Goal: Information Seeking & Learning: Find specific fact

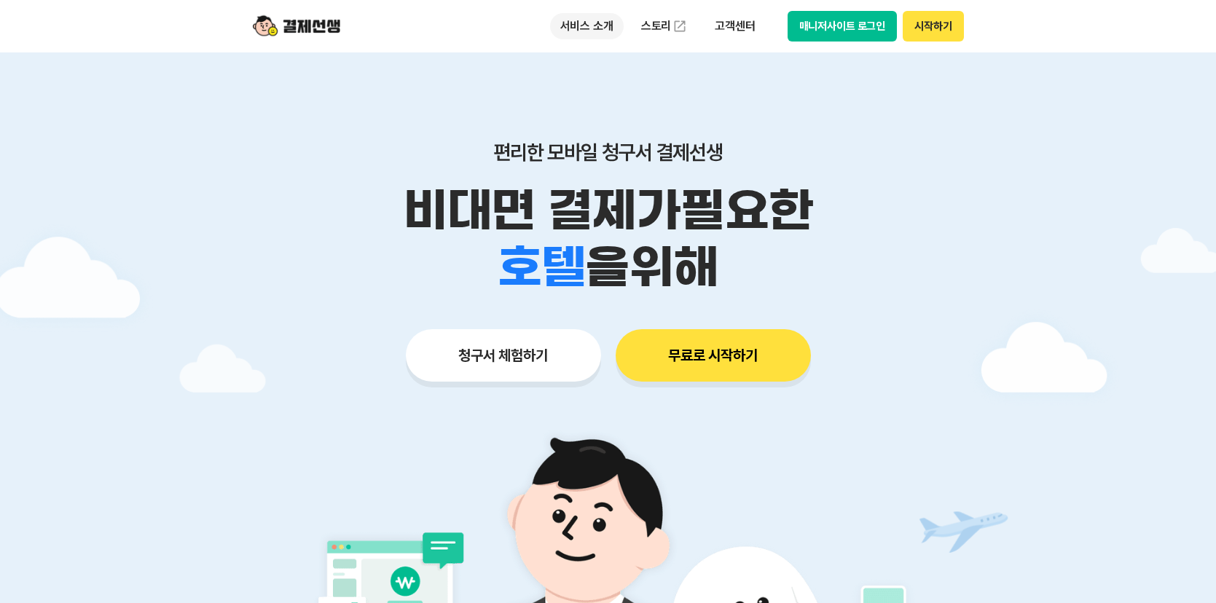
click at [600, 27] on p "서비스 소개" at bounding box center [587, 26] width 74 height 26
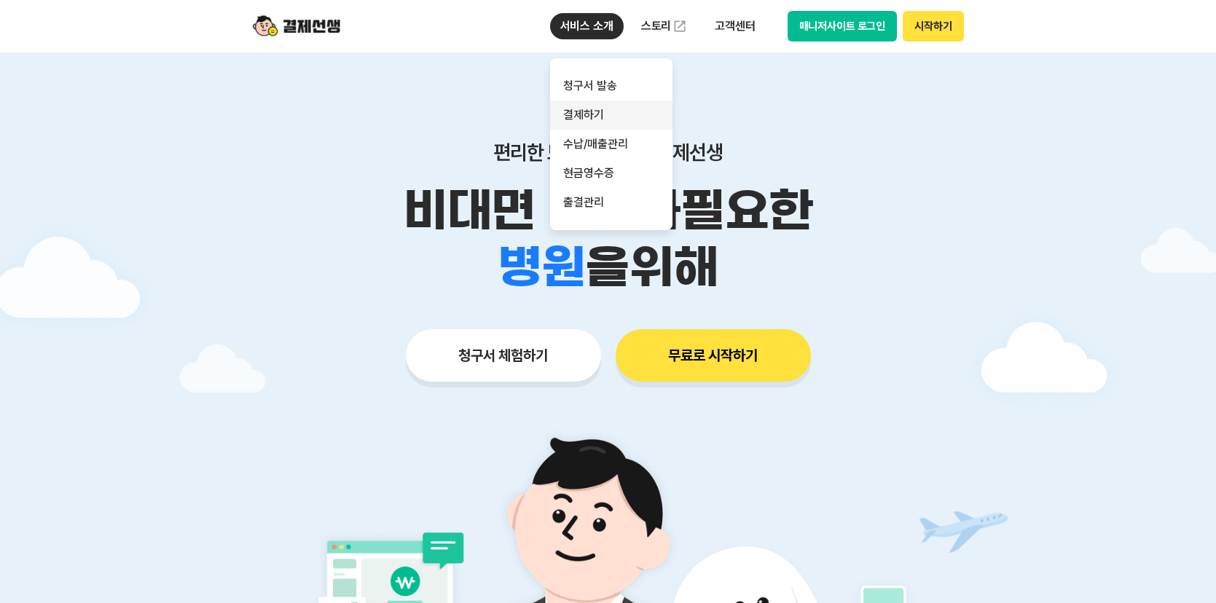
click at [611, 120] on link "결제하기" at bounding box center [611, 115] width 122 height 29
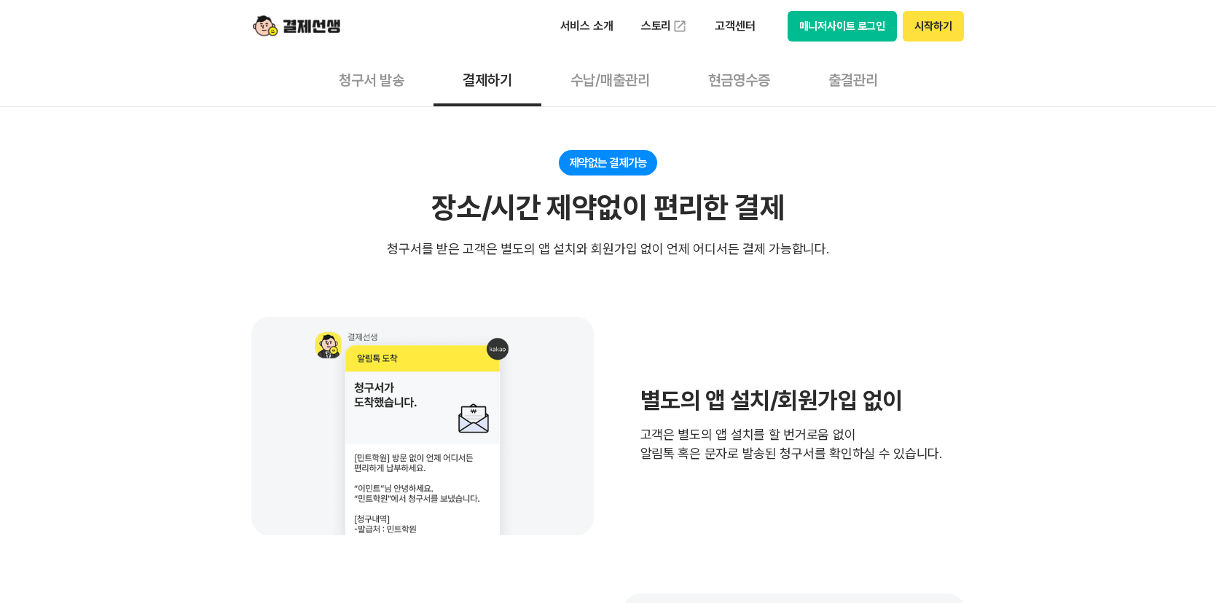
scroll to position [292, 0]
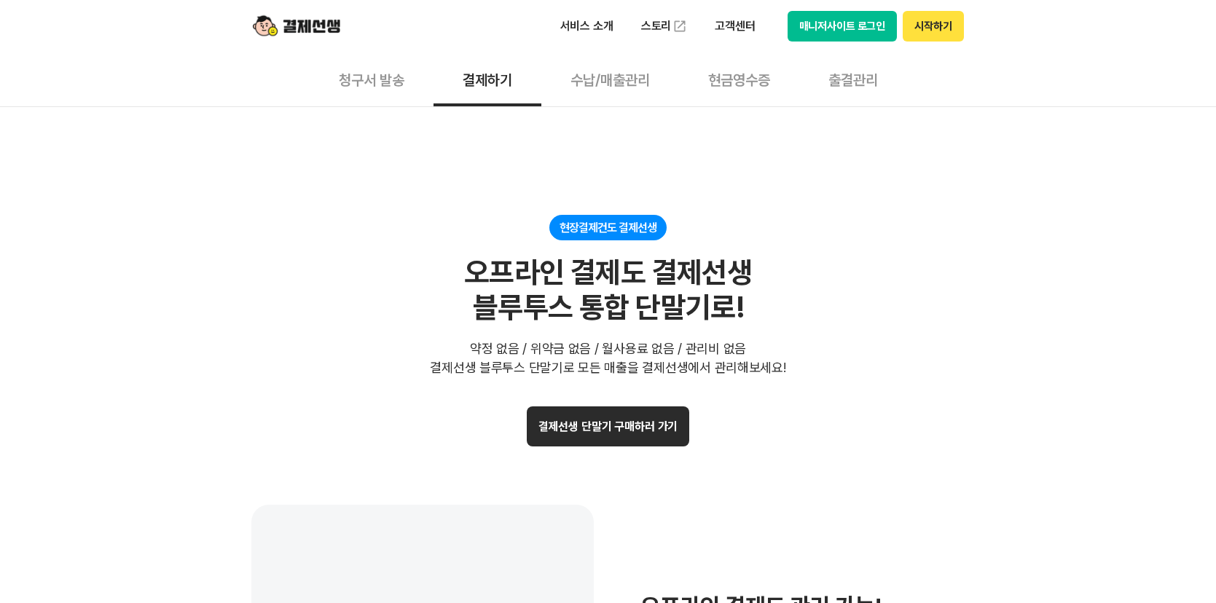
scroll to position [2769, 0]
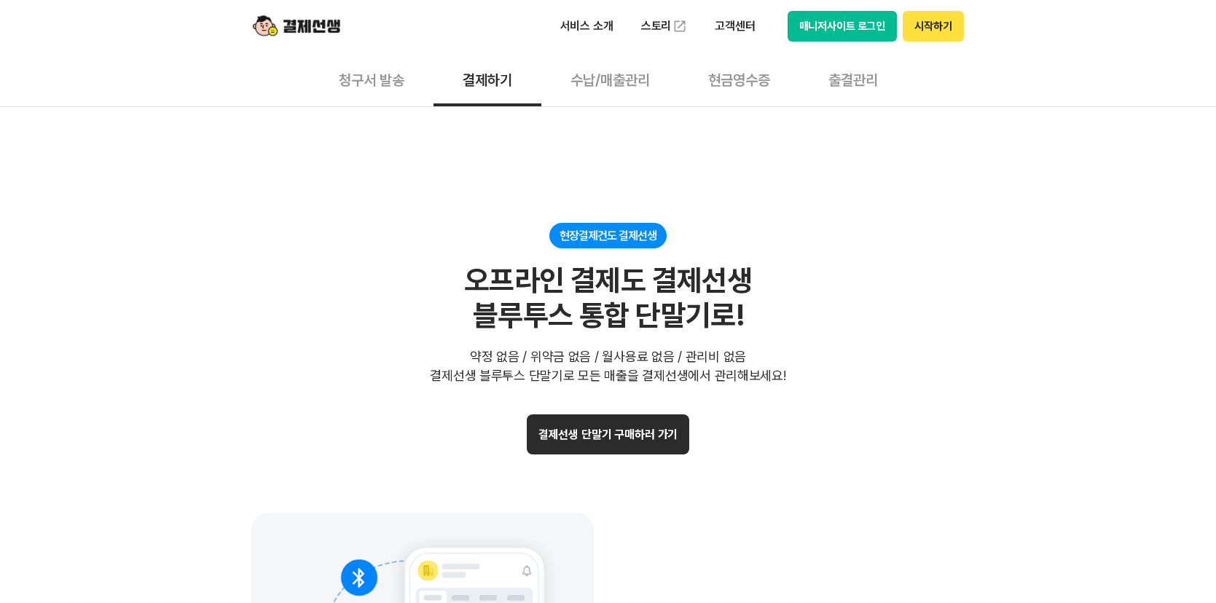
click at [653, 87] on button "수납/매출관리" at bounding box center [611, 79] width 138 height 54
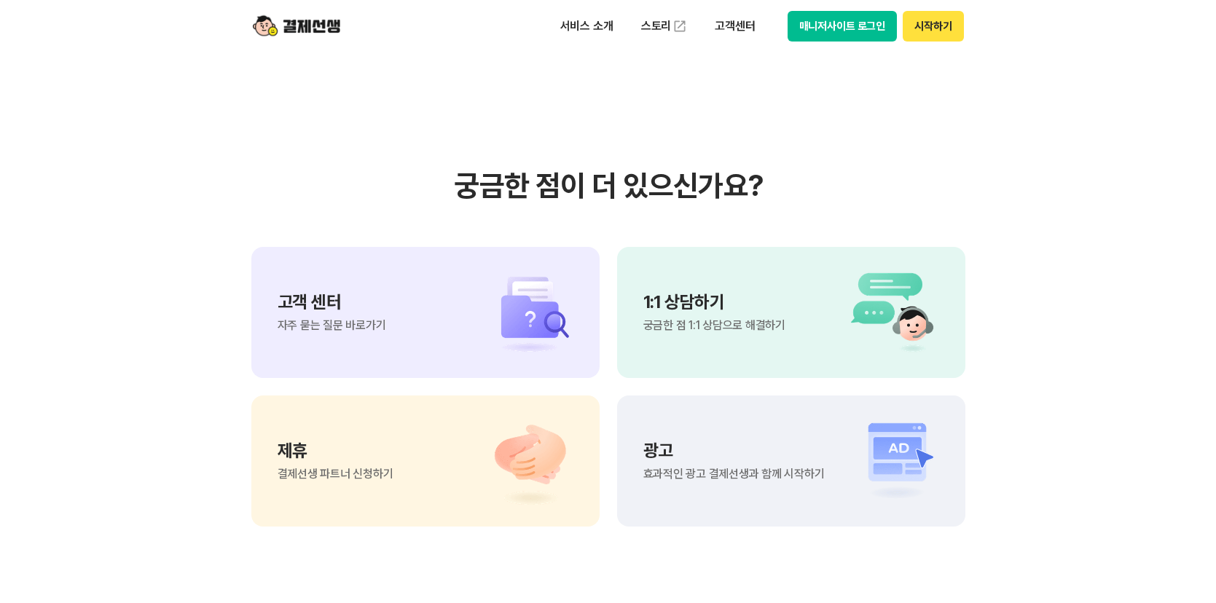
scroll to position [1676, 0]
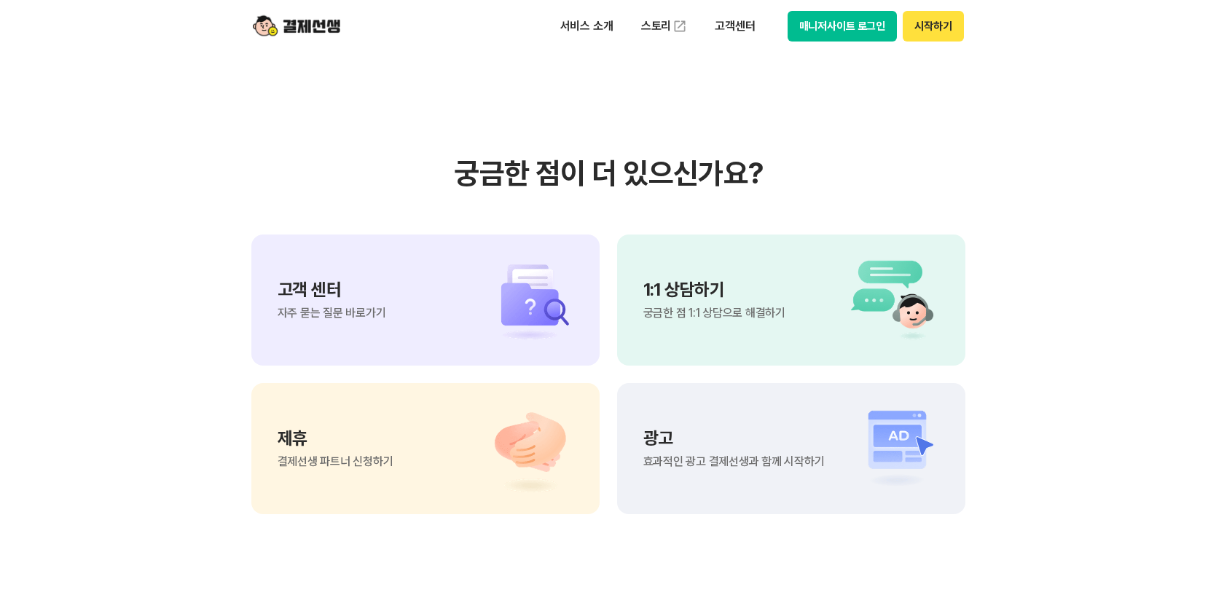
click at [1036, 166] on section "궁금한 점이 더 있으신가요? 고객 센터 자주 묻는 질문 바로가기 1:1 상담하기 궁금한 점 1:1 상담으로 해결하기 제휴 결제선생 파트너 신청…" at bounding box center [608, 335] width 1216 height 738
click at [1068, 243] on section "궁금한 점이 더 있으신가요? 고객 센터 자주 묻는 질문 바로가기 1:1 상담하기 궁금한 점 1:1 상담으로 해결하기 제휴 결제선생 파트너 신청…" at bounding box center [608, 335] width 1216 height 738
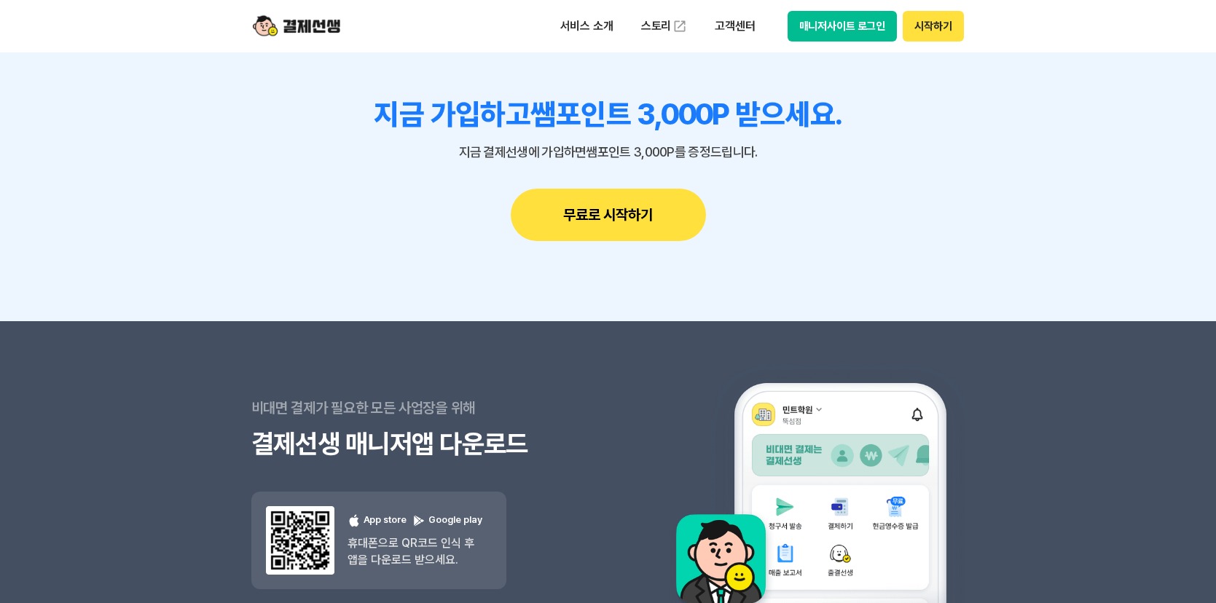
scroll to position [2624, 0]
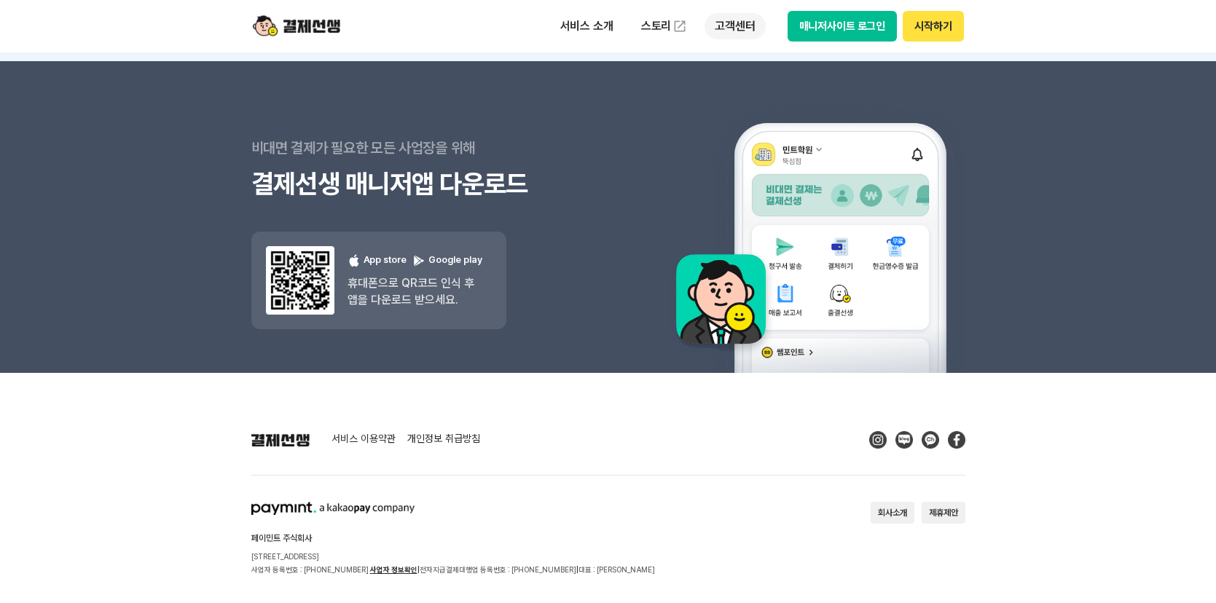
click at [727, 22] on p "고객센터" at bounding box center [735, 26] width 60 height 26
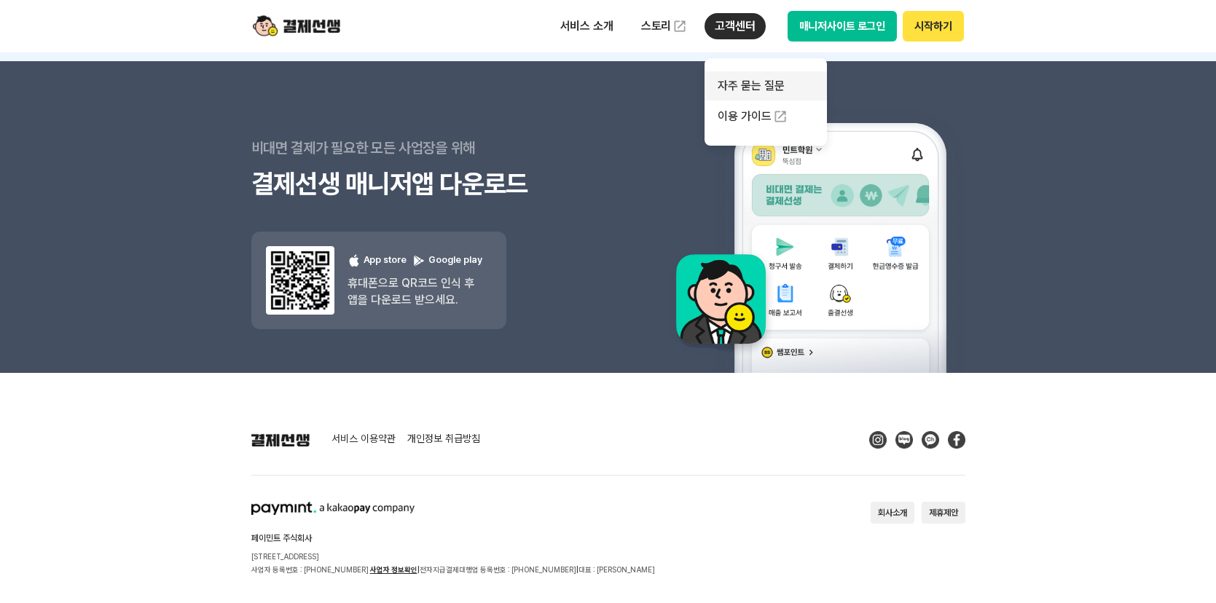
click at [790, 87] on link "자주 묻는 질문" at bounding box center [766, 85] width 122 height 29
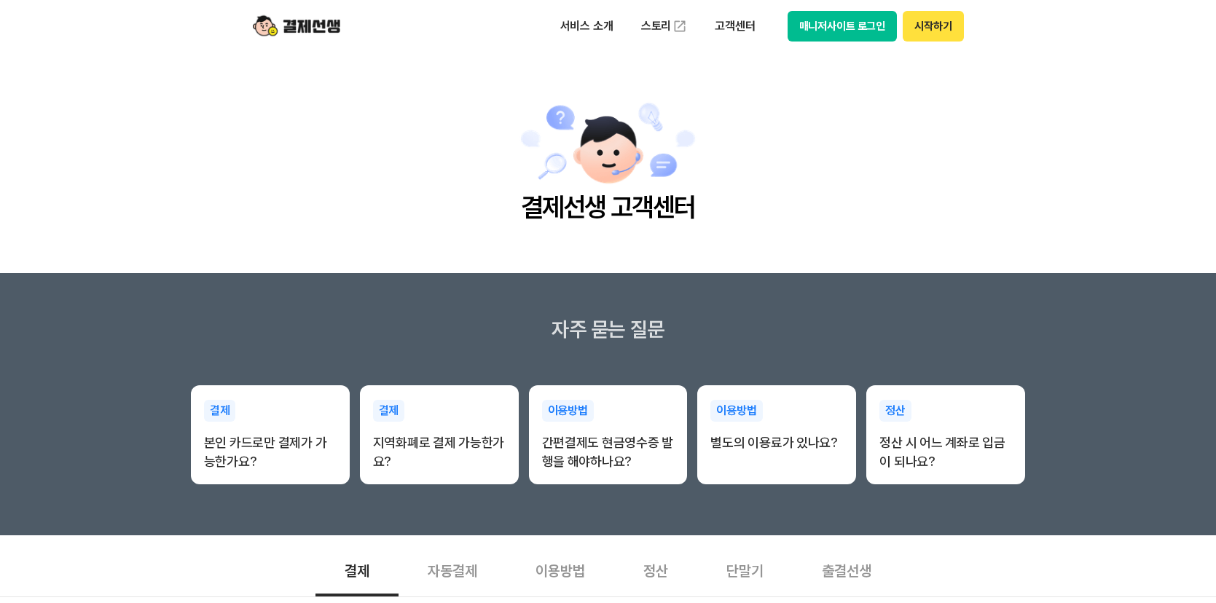
scroll to position [73, 0]
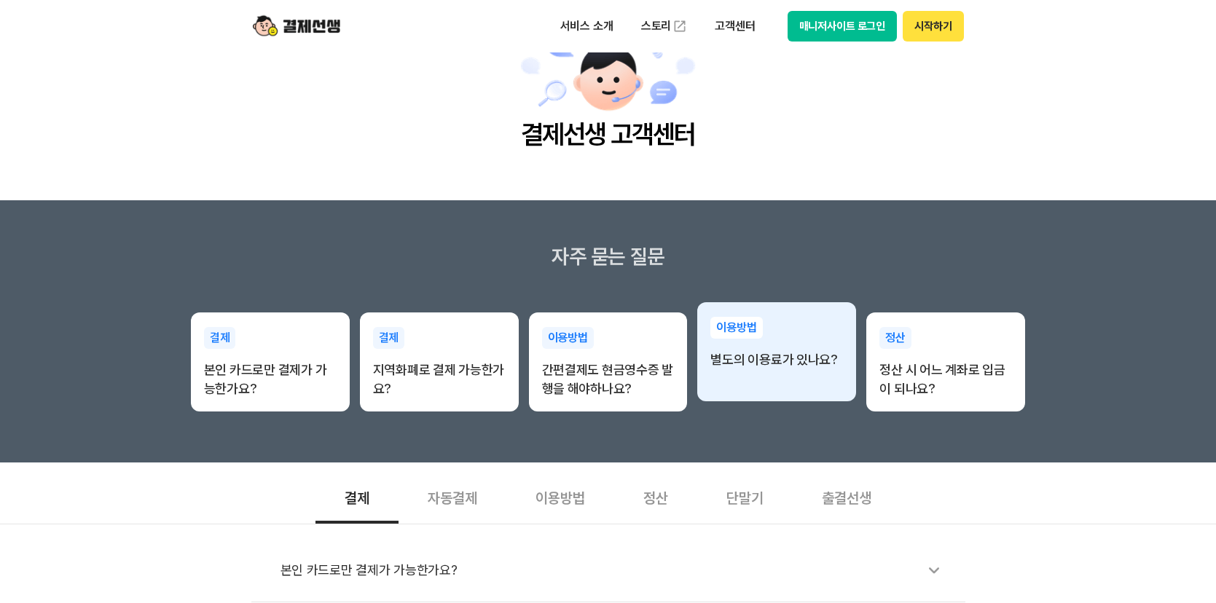
click at [705, 366] on div "이용방법 별도의 이용료가 있나요?" at bounding box center [776, 343] width 159 height 82
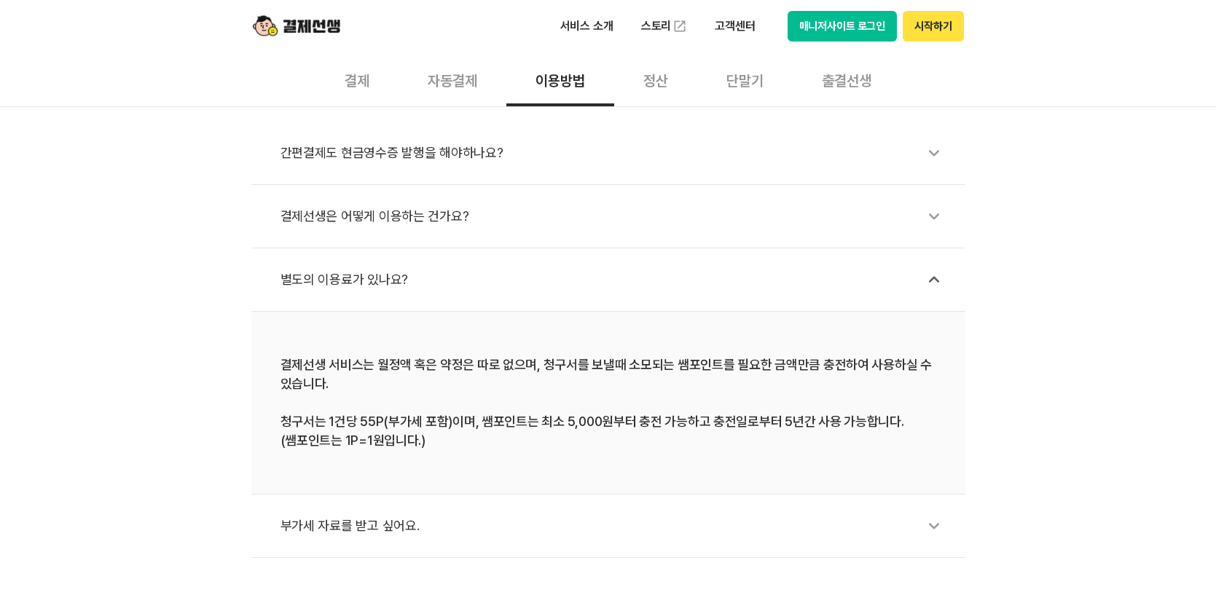
scroll to position [510, 0]
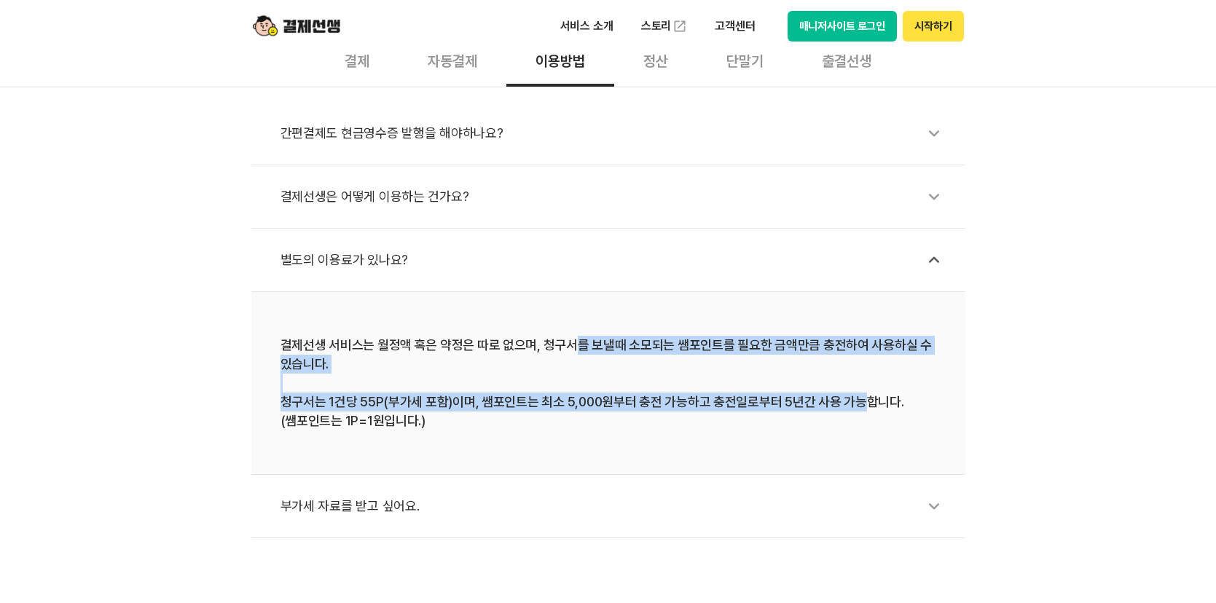
drag, startPoint x: 576, startPoint y: 347, endPoint x: 854, endPoint y: 399, distance: 282.5
click at [854, 399] on div "결제선생 서비스는 월정액 혹은 약정은 따로 없으며, 청구서를 보낼때 소모되는 쌤포인트를 필요한 금액만큼 충전하여 사용하실 수 있습니다. 청구서…" at bounding box center [609, 383] width 656 height 95
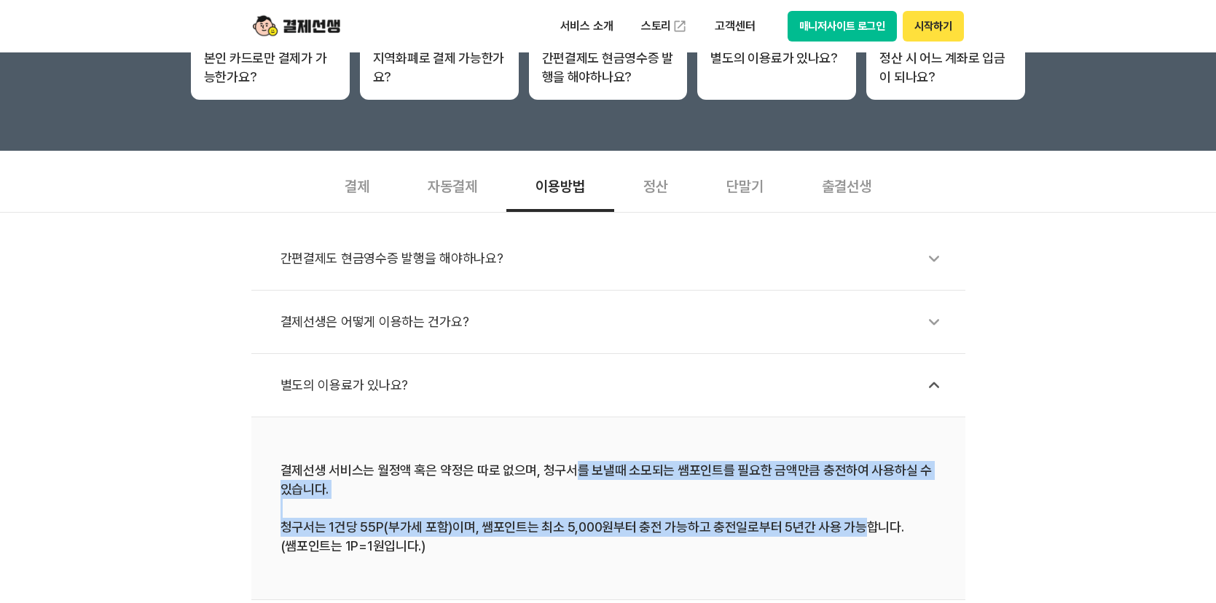
scroll to position [364, 0]
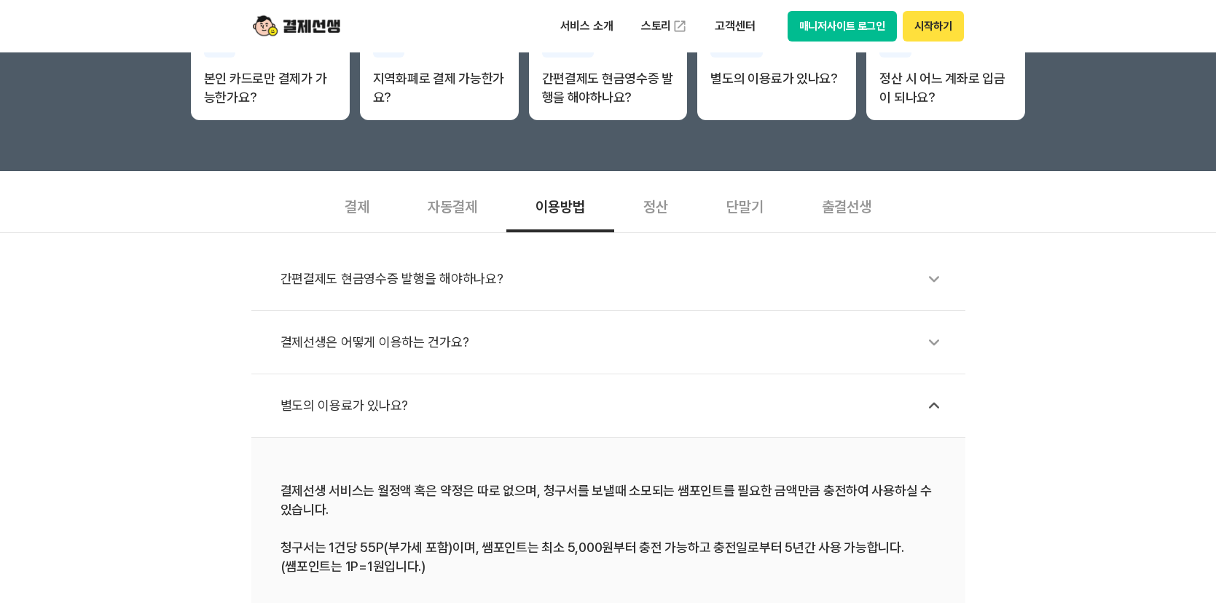
click at [659, 203] on div "정산" at bounding box center [655, 206] width 83 height 54
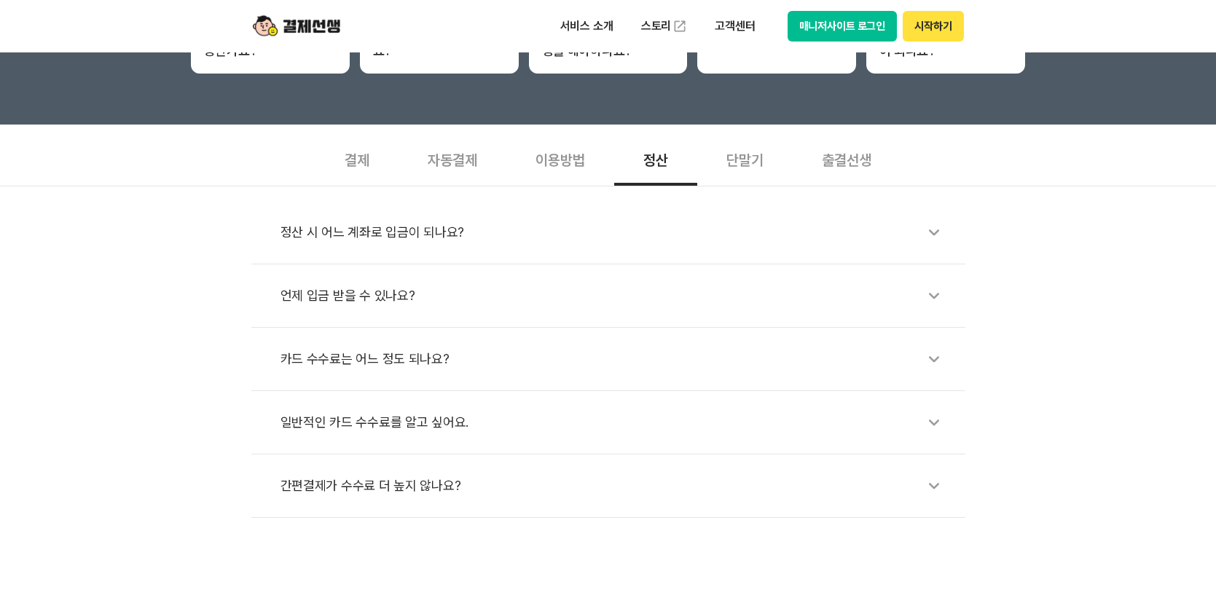
scroll to position [437, 0]
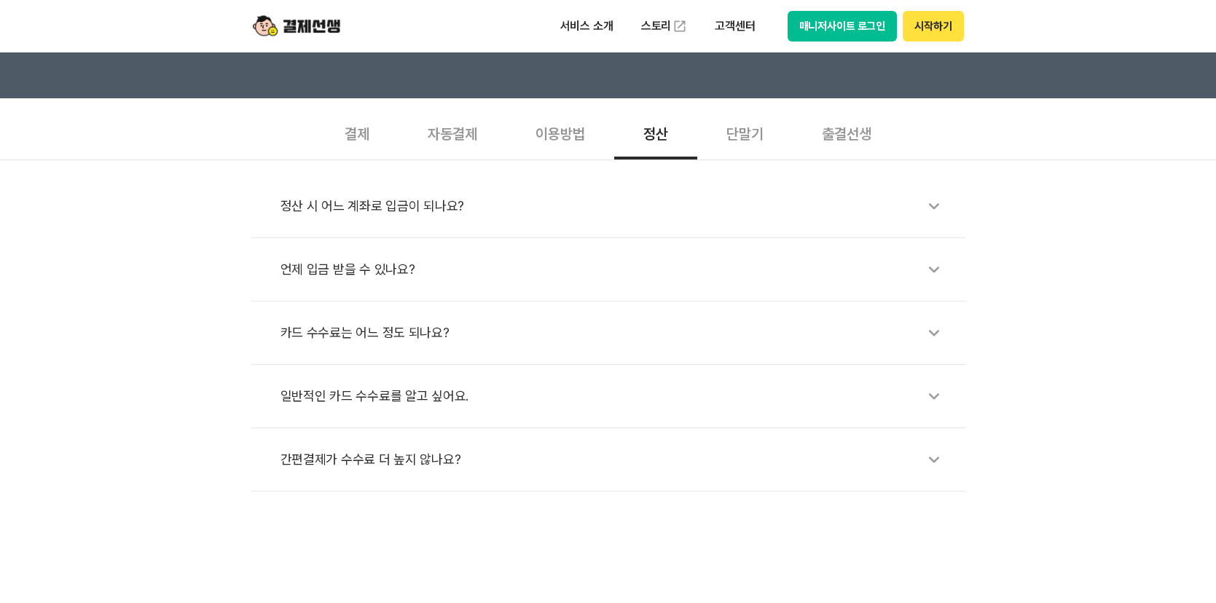
click at [535, 330] on div "카드 수수료는 어느 정도 되나요?" at bounding box center [616, 333] width 671 height 34
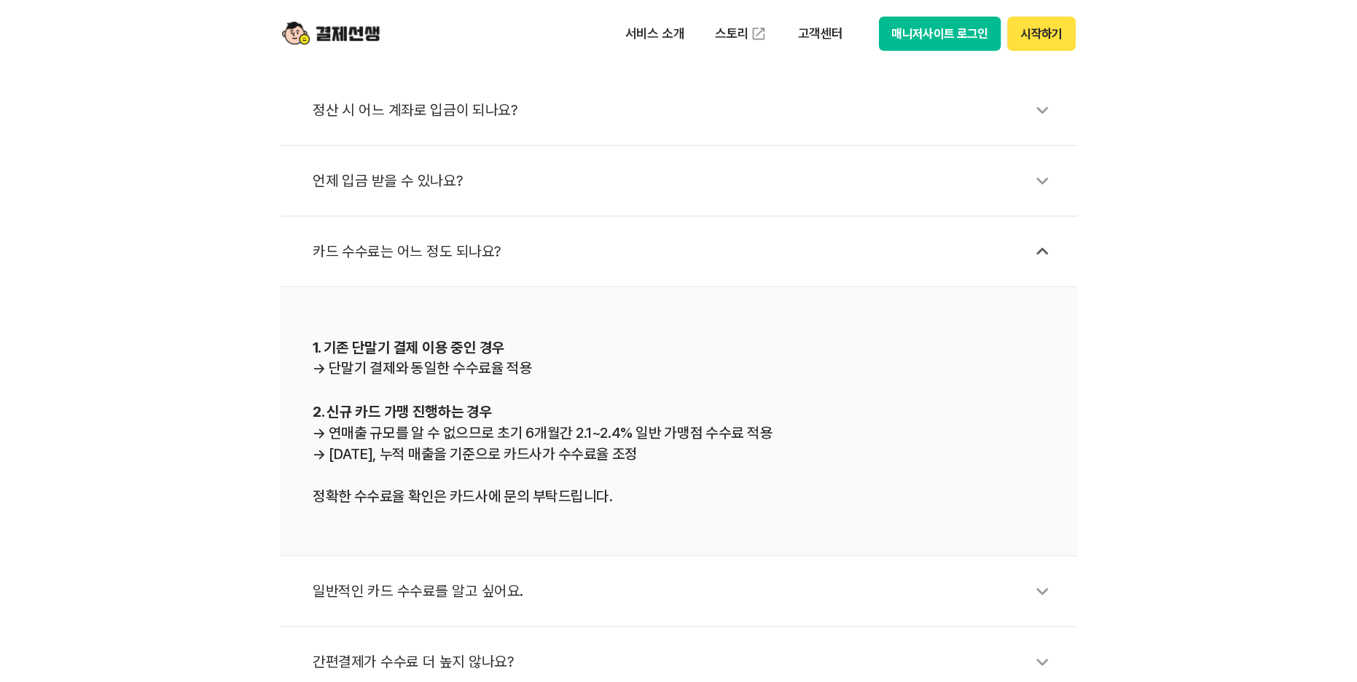
scroll to position [583, 0]
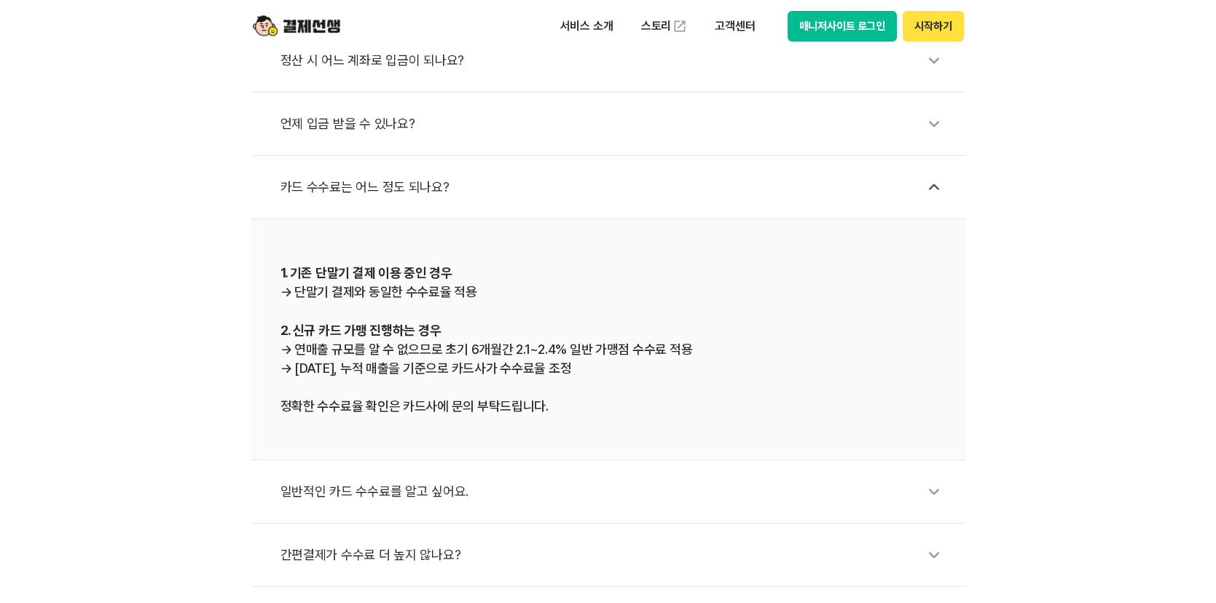
click at [586, 480] on div "일반적인 카드 수수료를 알고 싶어요." at bounding box center [616, 492] width 671 height 34
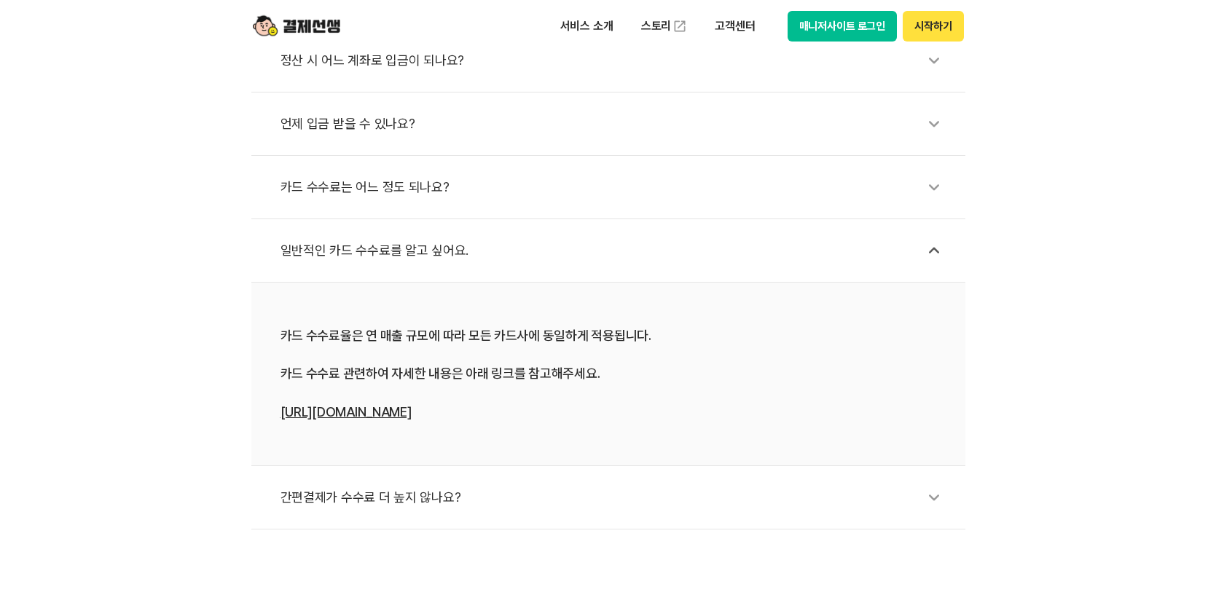
click at [401, 509] on div "간편결제가 수수료 더 높지 않나요?" at bounding box center [616, 498] width 671 height 34
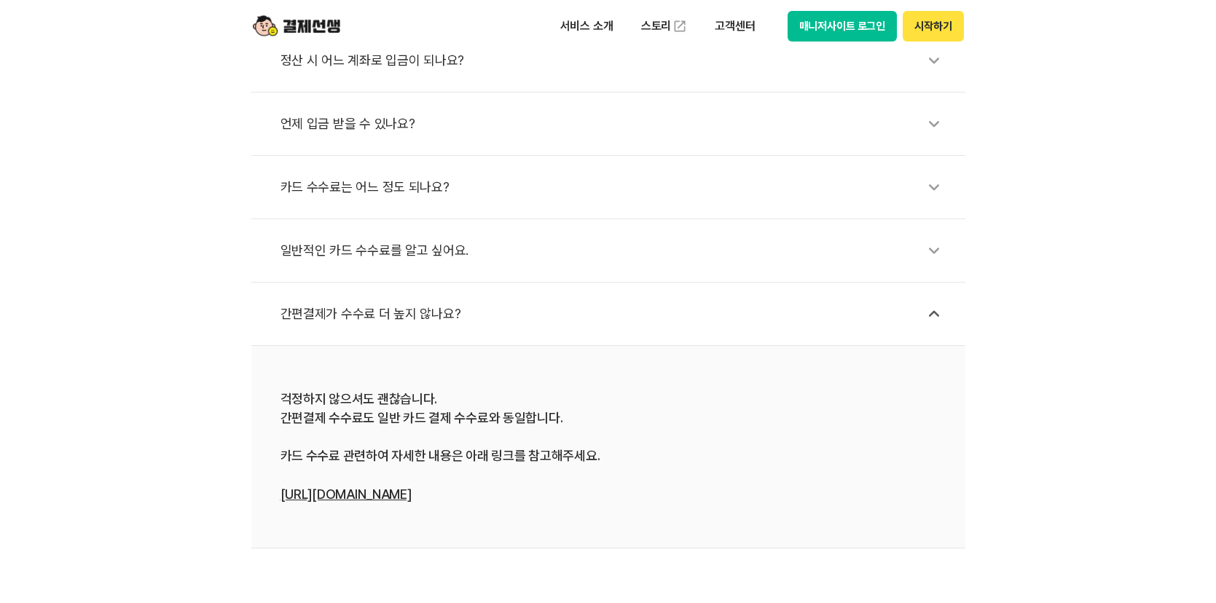
click at [442, 249] on div "일반적인 카드 수수료를 알고 싶어요." at bounding box center [616, 251] width 671 height 34
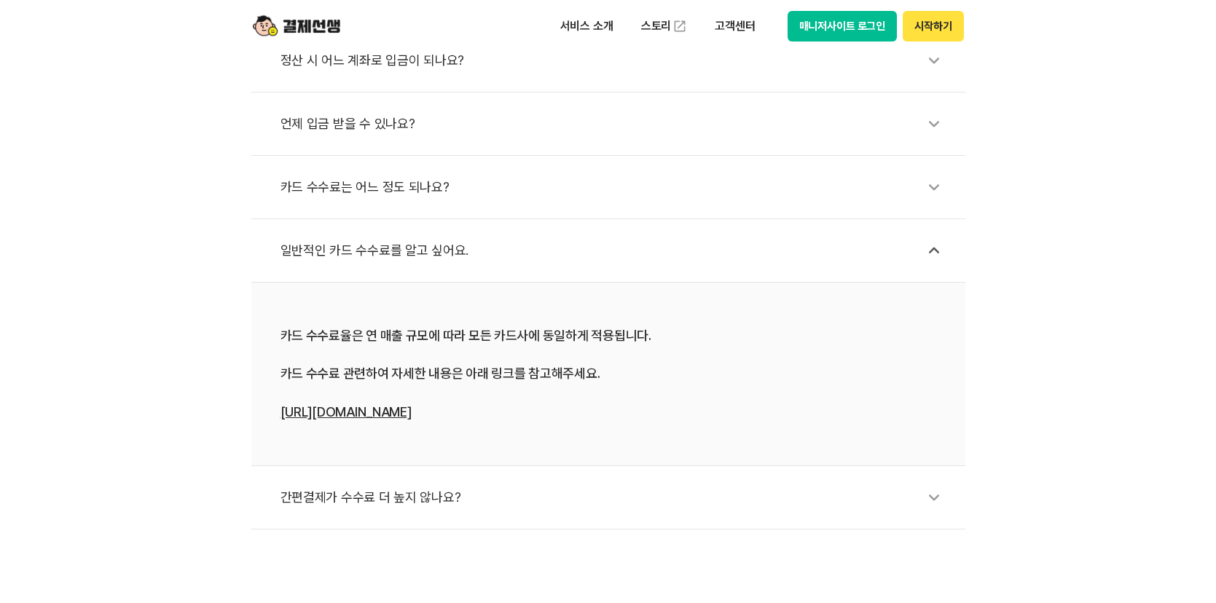
click at [385, 407] on link "[URL][DOMAIN_NAME]" at bounding box center [346, 411] width 131 height 15
click at [521, 187] on div "카드 수수료는 어느 정도 되나요?" at bounding box center [616, 188] width 671 height 34
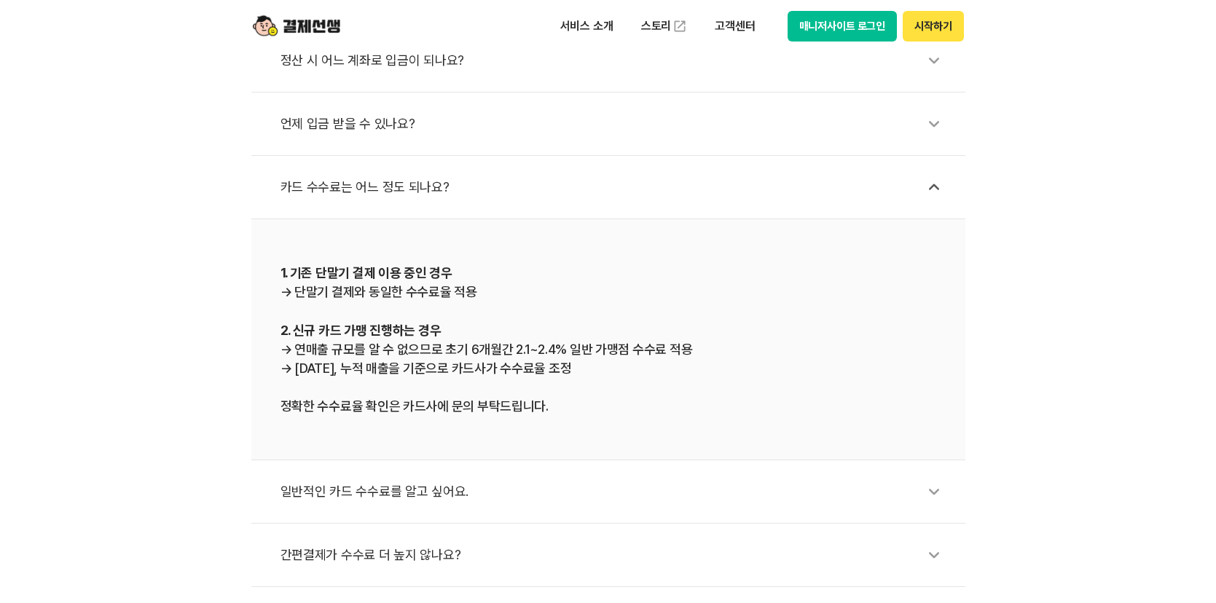
click at [587, 499] on div "일반적인 카드 수수료를 알고 싶어요." at bounding box center [616, 492] width 671 height 34
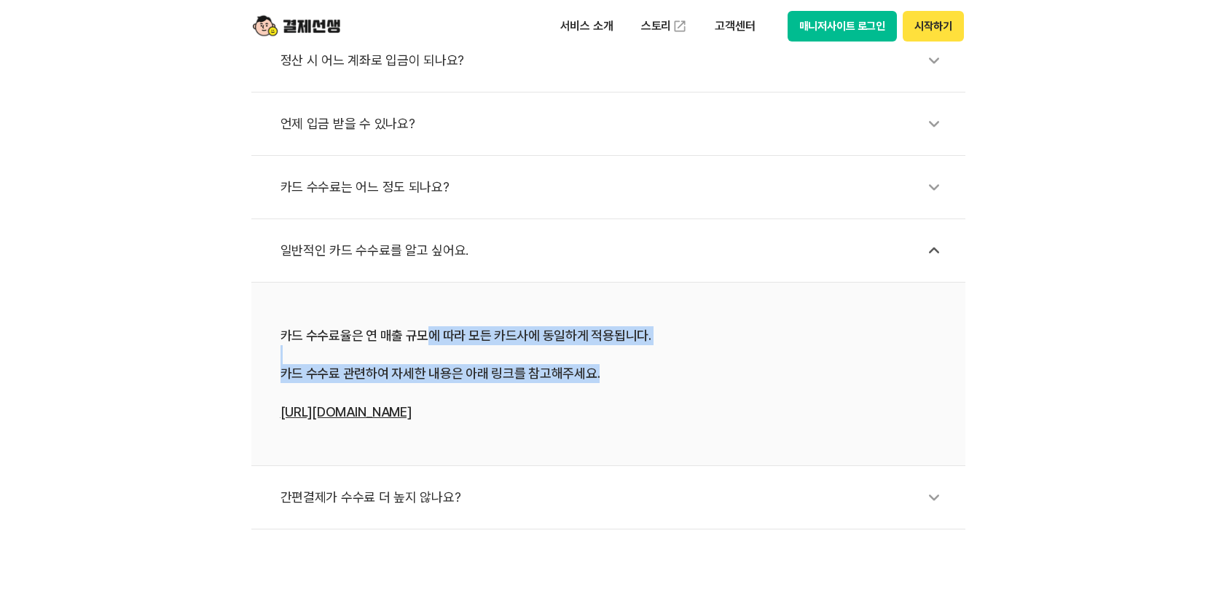
drag, startPoint x: 461, startPoint y: 334, endPoint x: 518, endPoint y: 367, distance: 66.6
click at [593, 373] on div "카드 수수료율은 연 매출 규모에 따라 모든 카드사에 동일하게 적용됩니다. 카드 수수료 관련하여 자세한 내용은 아래 링크를 참고해주세요. [UR…" at bounding box center [609, 374] width 656 height 95
click at [366, 413] on link "[URL][DOMAIN_NAME]" at bounding box center [346, 411] width 131 height 15
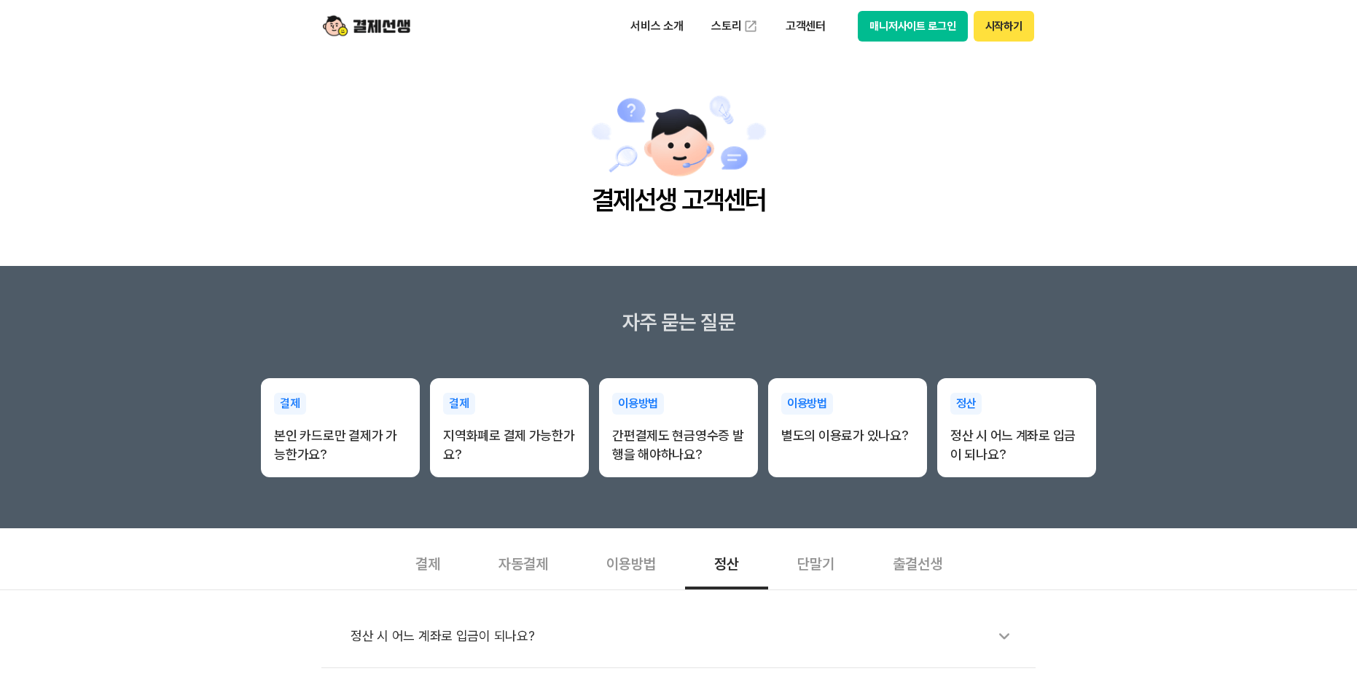
scroll to position [0, 0]
